Goal: Book appointment/travel/reservation

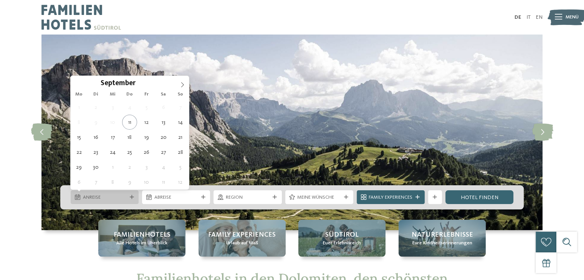
click at [119, 198] on span "Anreise" at bounding box center [105, 197] width 44 height 7
click at [182, 85] on icon at bounding box center [182, 84] width 5 height 5
type input "****"
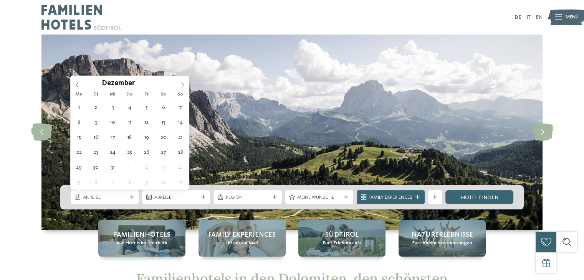
click at [182, 85] on icon at bounding box center [182, 84] width 5 height 5
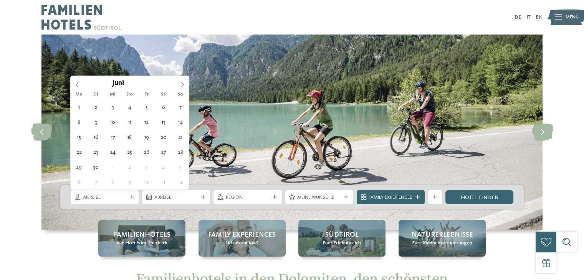
click at [182, 85] on icon at bounding box center [182, 84] width 5 height 5
click at [77, 84] on icon at bounding box center [76, 84] width 5 height 5
type div "[DATE]"
type input "****"
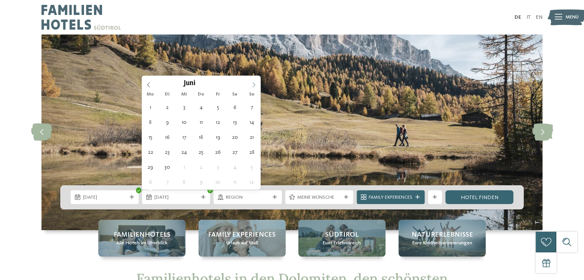
click at [255, 84] on icon at bounding box center [253, 85] width 3 height 5
type div "[DATE]"
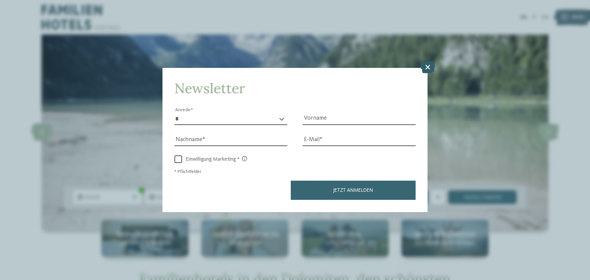
click at [425, 69] on icon at bounding box center [427, 67] width 15 height 12
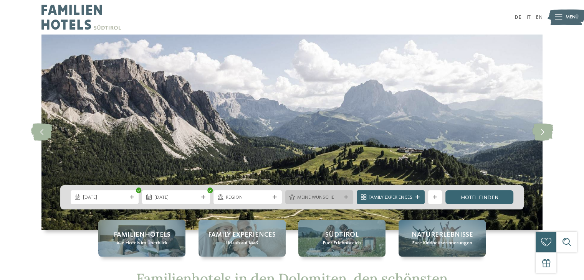
click at [342, 195] on div "Meine Wünsche" at bounding box center [319, 197] width 47 height 7
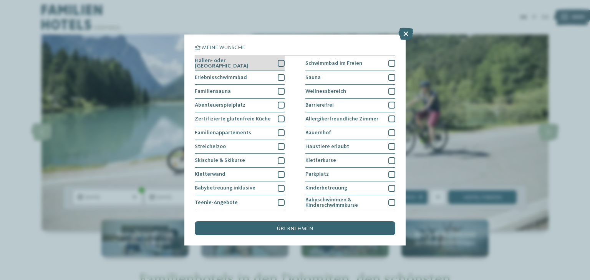
click at [278, 64] on div at bounding box center [281, 63] width 7 height 7
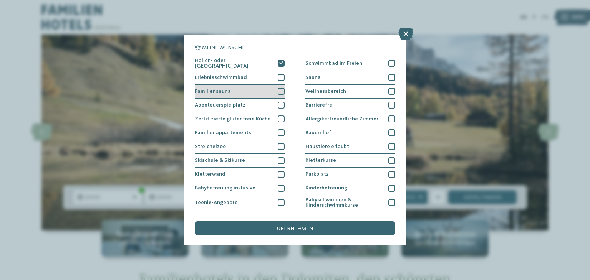
click at [278, 88] on div at bounding box center [281, 91] width 7 height 7
click at [299, 230] on span "übernehmen" at bounding box center [295, 228] width 36 height 5
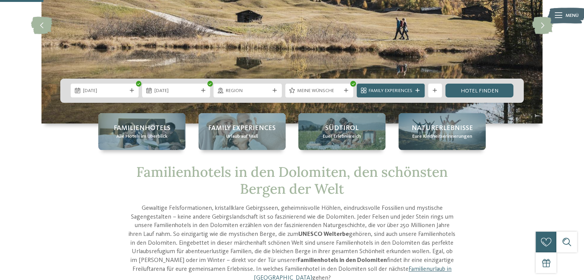
scroll to position [106, 0]
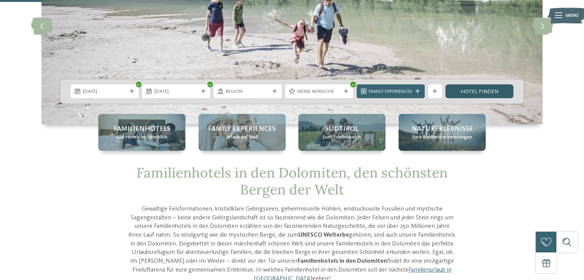
click at [470, 88] on link "Hotel finden" at bounding box center [479, 91] width 68 height 14
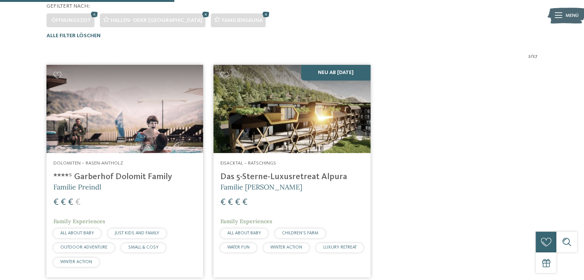
scroll to position [227, 0]
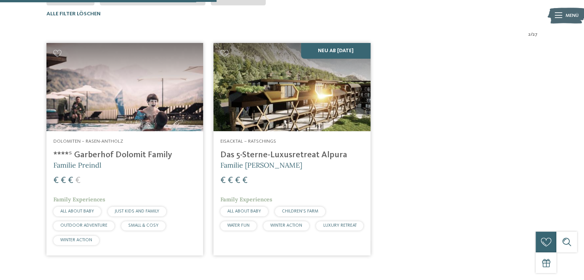
click at [155, 152] on h4 "****ˢ Garberhof Dolomit Family" at bounding box center [124, 155] width 143 height 10
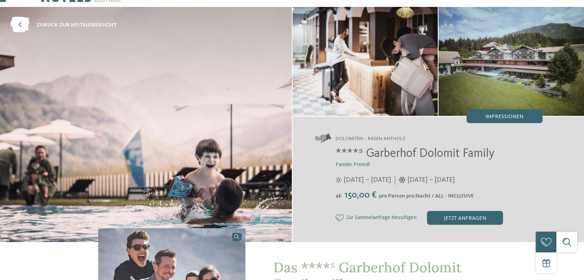
scroll to position [28, 0]
click at [380, 154] on span "****ˢ Garberhof Dolomit Family" at bounding box center [415, 154] width 159 height 12
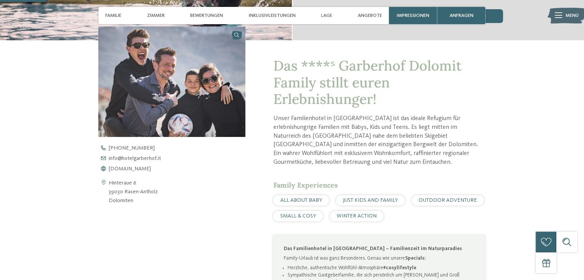
scroll to position [235, 0]
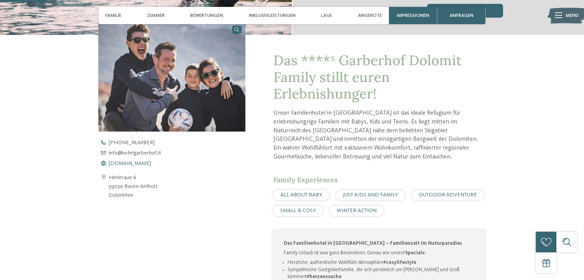
click at [150, 163] on span "[DOMAIN_NAME]" at bounding box center [130, 163] width 42 height 5
